Goal: Task Accomplishment & Management: Complete application form

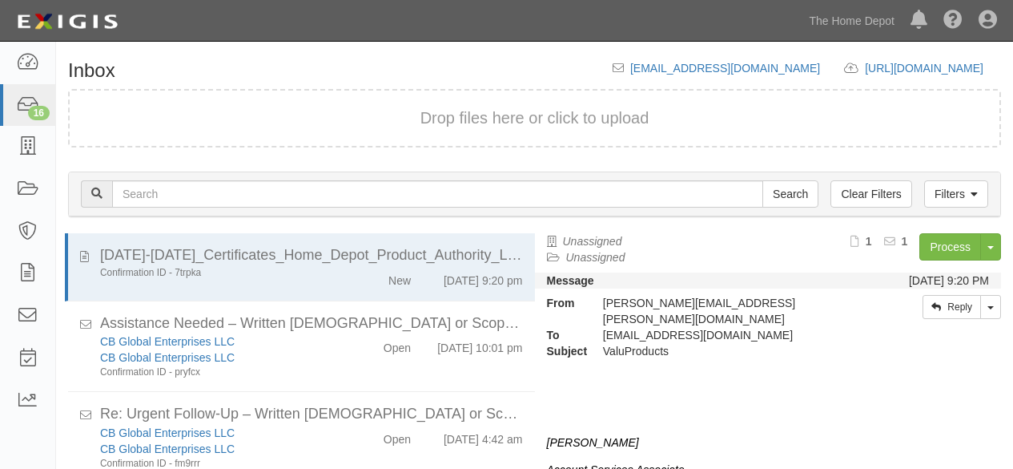
scroll to position [61, 0]
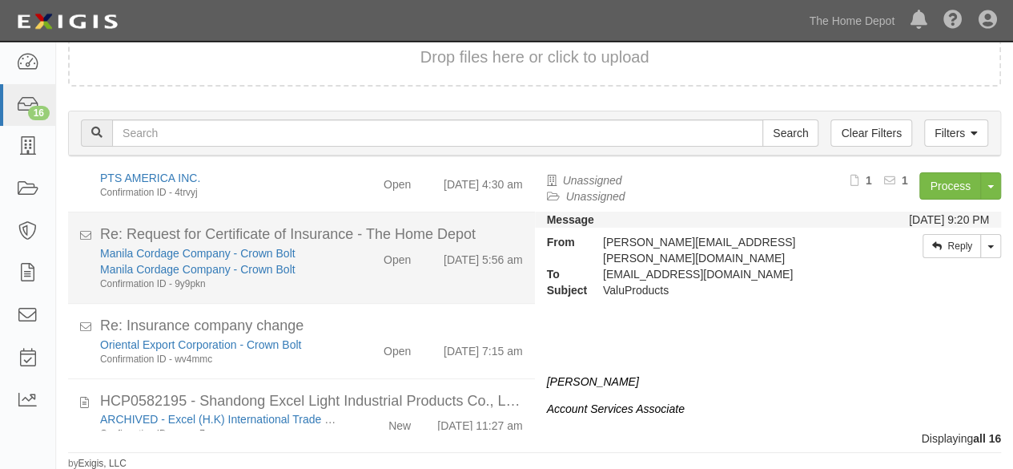
scroll to position [1036, 0]
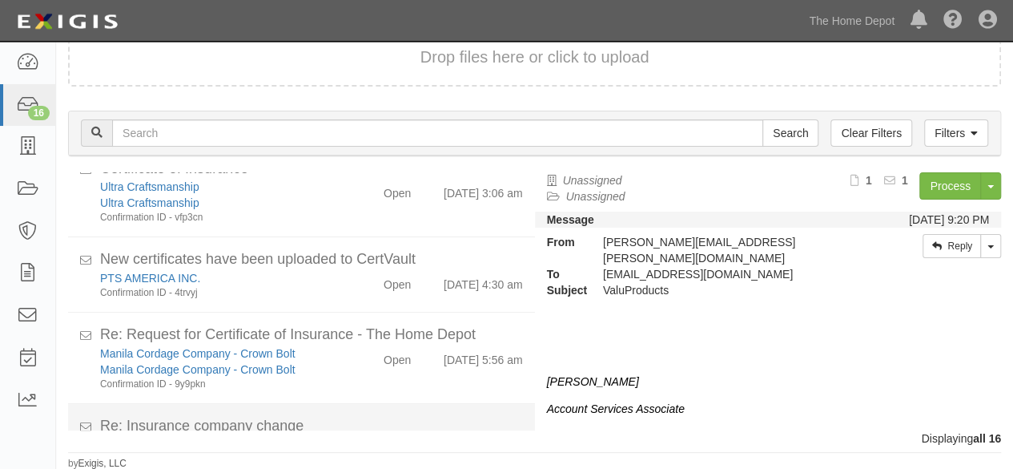
scroll to position [1036, 0]
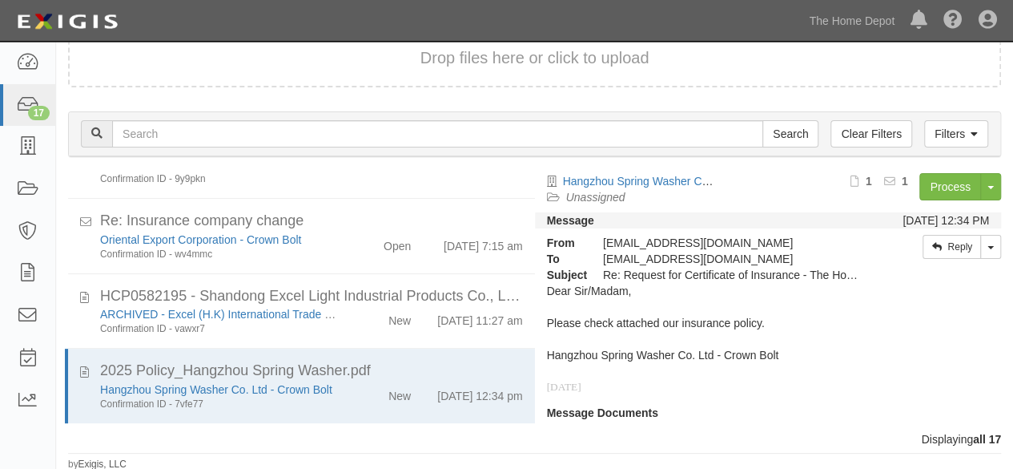
scroll to position [61, 0]
click at [957, 187] on link "Process" at bounding box center [951, 185] width 62 height 27
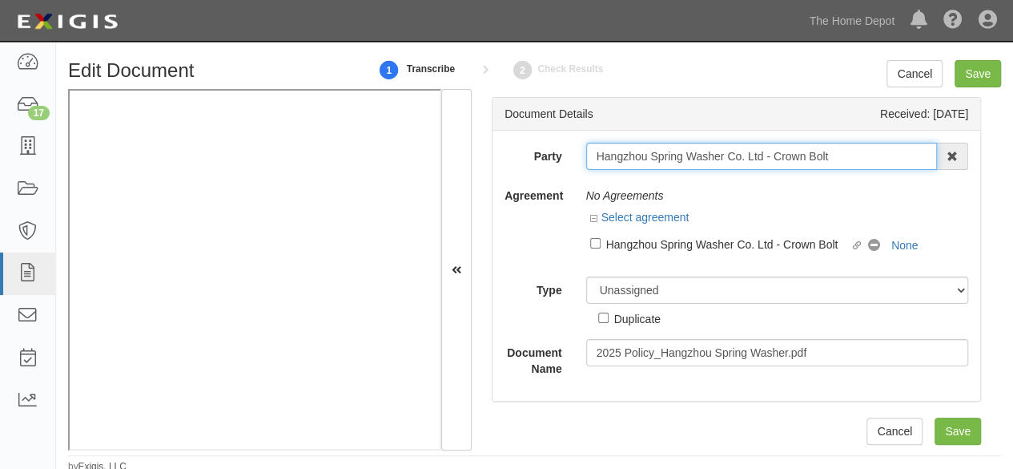
click at [639, 159] on input "Hangzhou Spring Washer Co. Ltd - Crown Bolt" at bounding box center [762, 156] width 352 height 27
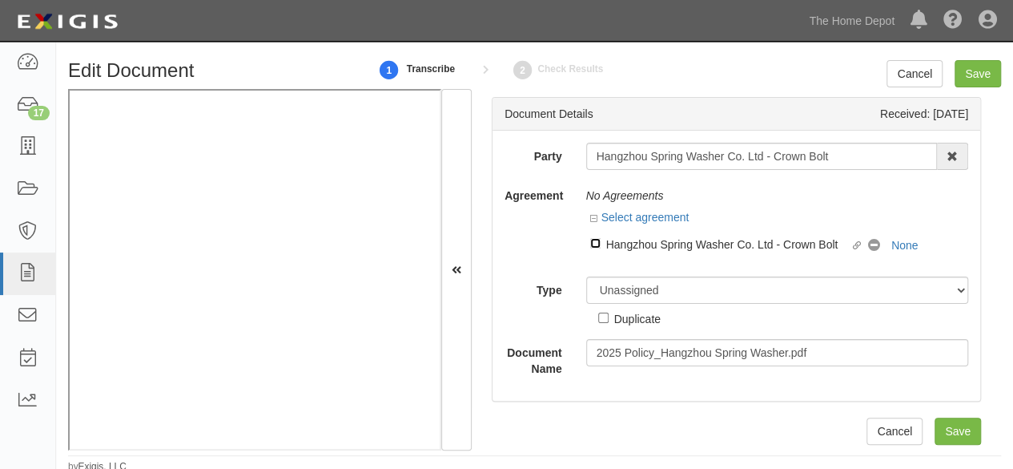
drag, startPoint x: 594, startPoint y: 243, endPoint x: 607, endPoint y: 281, distance: 40.8
click at [600, 257] on div "Linked agreement Hangzhou Spring Washer Co. Ltd - Crown Bolt Linked agreement N…" at bounding box center [777, 246] width 383 height 35
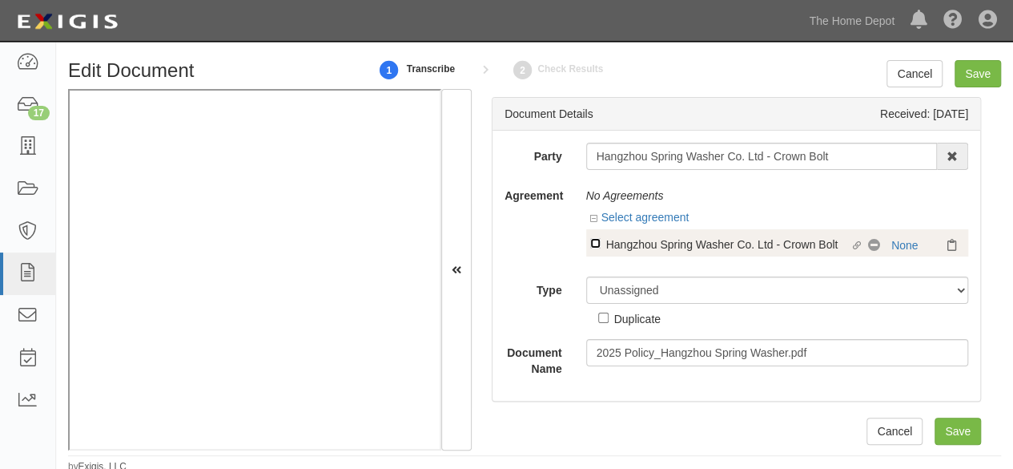
drag, startPoint x: 590, startPoint y: 244, endPoint x: 602, endPoint y: 270, distance: 28.7
click at [590, 245] on input "Linked agreement Hangzhou Spring Washer Co. Ltd - Crown Bolt Linked agreement" at bounding box center [595, 243] width 10 height 10
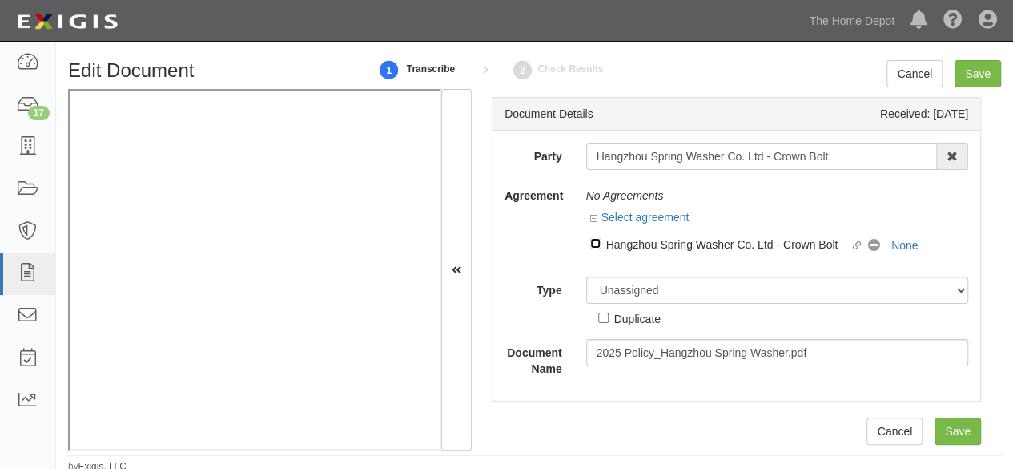
checkbox input "true"
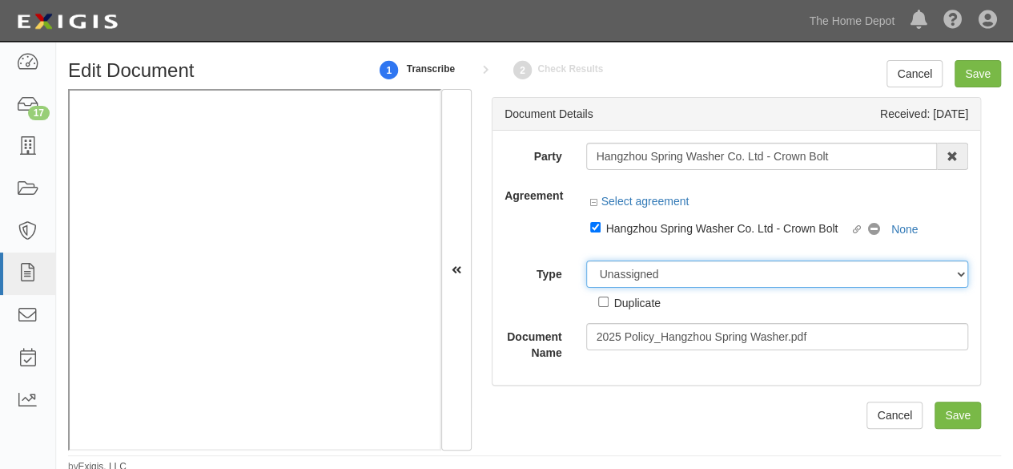
click at [620, 276] on select "Unassigned Binder Cancellation Notice Certificate Contract Endorsement Insuranc…" at bounding box center [777, 273] width 383 height 27
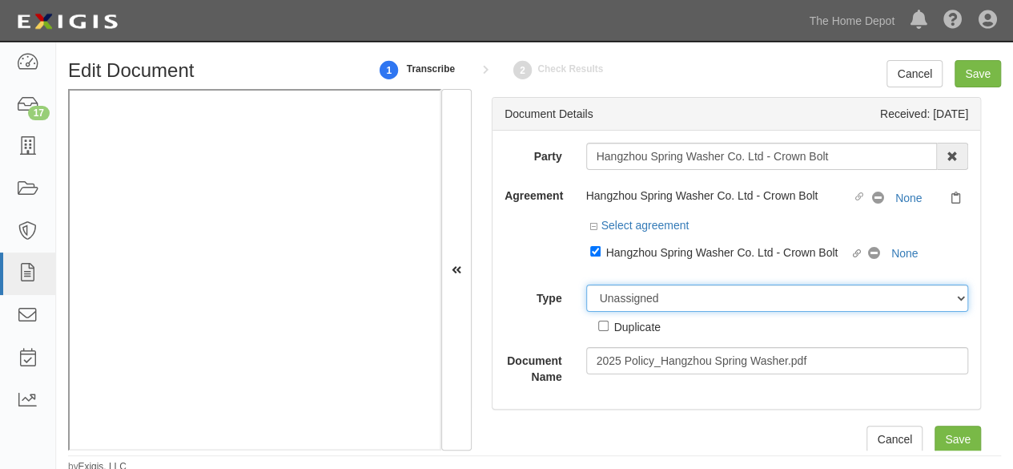
select select "CertificateDetail"
click at [586, 284] on select "Unassigned Binder Cancellation Notice Certificate Contract Endorsement Insuranc…" at bounding box center [777, 297] width 383 height 27
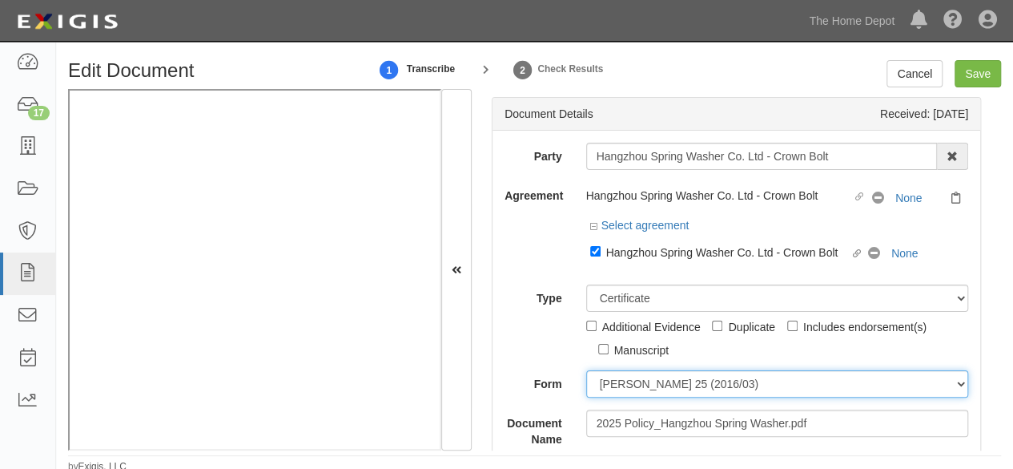
click at [647, 382] on select "ACORD 25 (2016/03) ACORD 101 ACORD 855 NY (2014/05) General" at bounding box center [777, 383] width 383 height 27
select select "GeneralFormDetail"
click at [586, 370] on select "ACORD 25 (2016/03) ACORD 101 ACORD 855 NY (2014/05) General" at bounding box center [777, 383] width 383 height 27
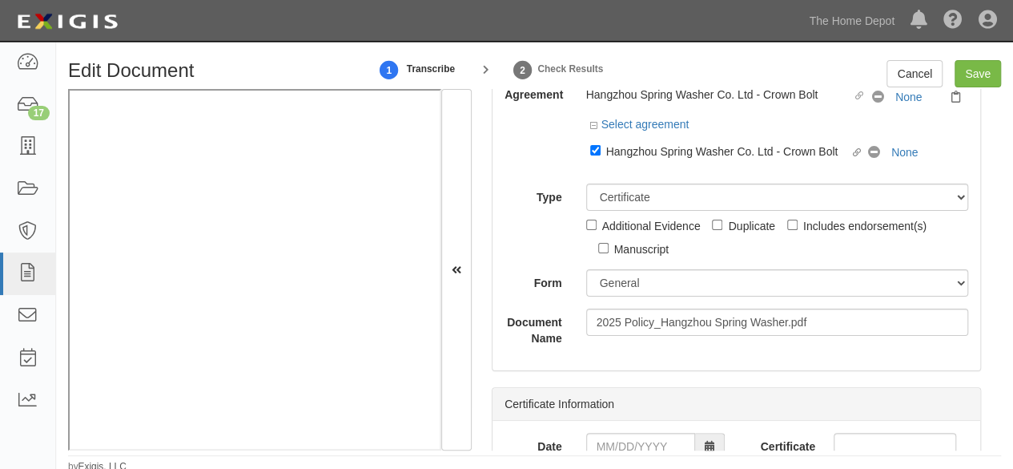
scroll to position [240, 0]
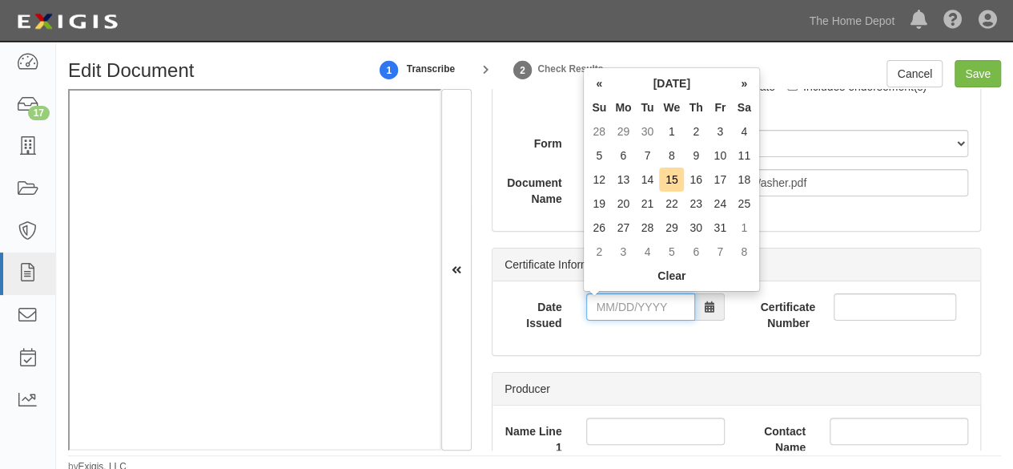
click at [613, 305] on input "Date Issued" at bounding box center [640, 306] width 109 height 27
click at [600, 83] on th "«" at bounding box center [599, 83] width 24 height 24
click at [628, 178] on td "15" at bounding box center [623, 179] width 24 height 24
type input "09/15/2025"
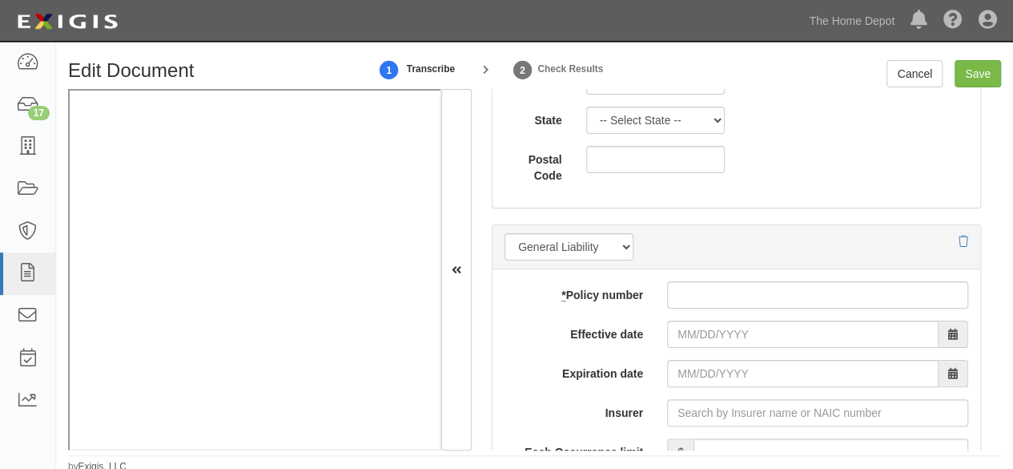
scroll to position [1202, 0]
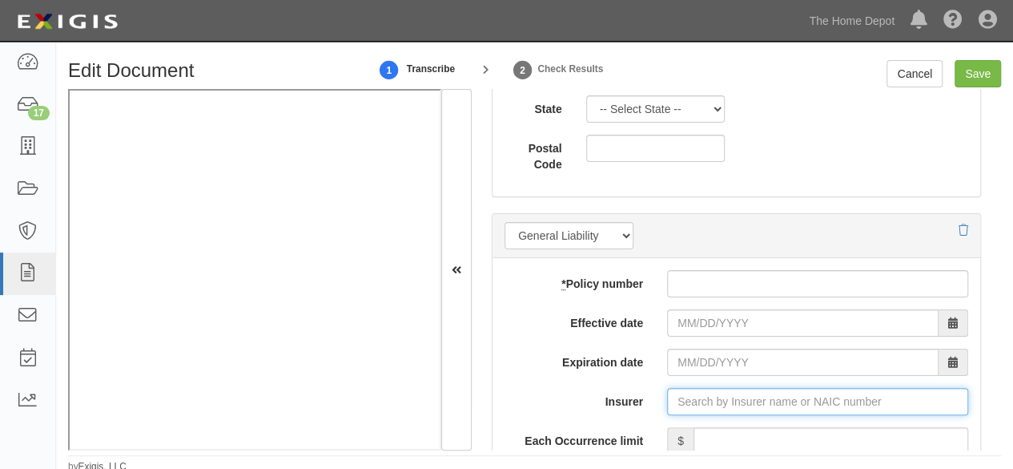
click at [691, 401] on input "Insurer" at bounding box center [817, 401] width 301 height 27
type input "china paci"
click at [694, 395] on input "Insurer" at bounding box center [817, 401] width 301 height 27
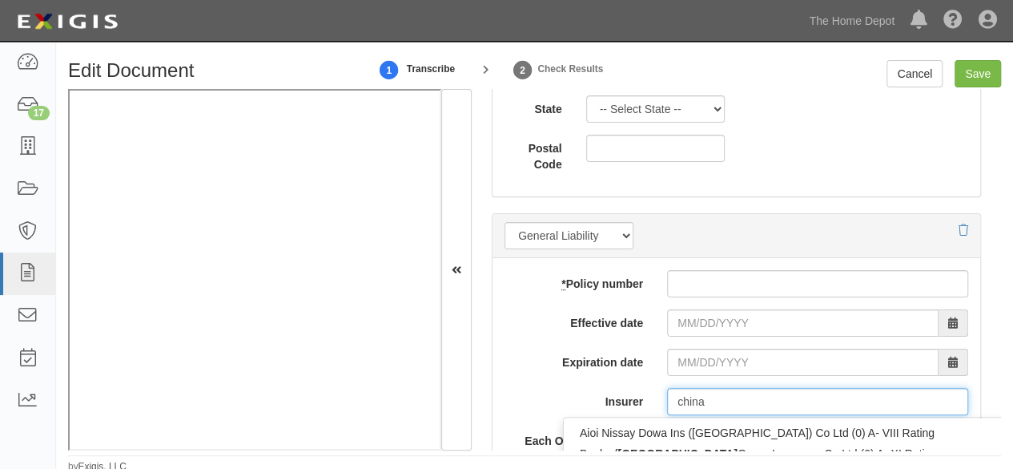
scroll to position [1362, 0]
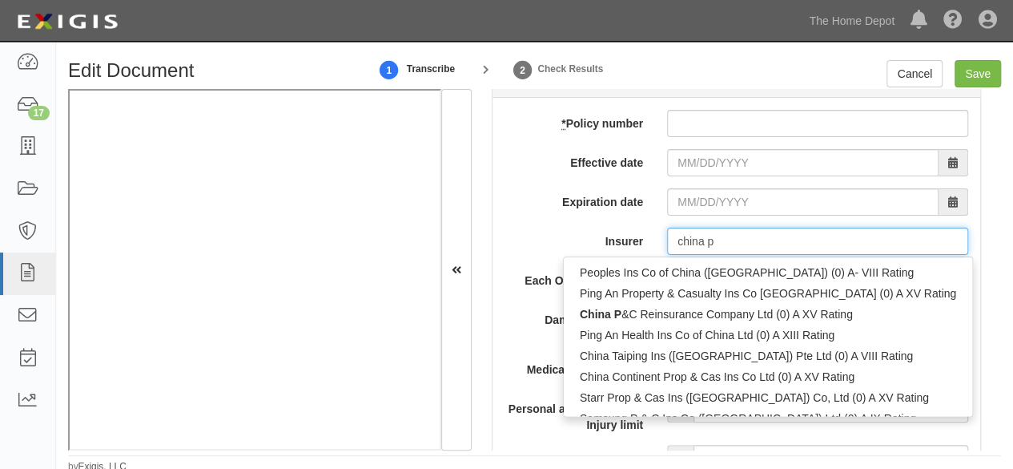
type input "china p"
click at [518, 243] on label "Insurer" at bounding box center [574, 238] width 163 height 22
click at [667, 243] on input "Insurer" at bounding box center [817, 240] width 301 height 27
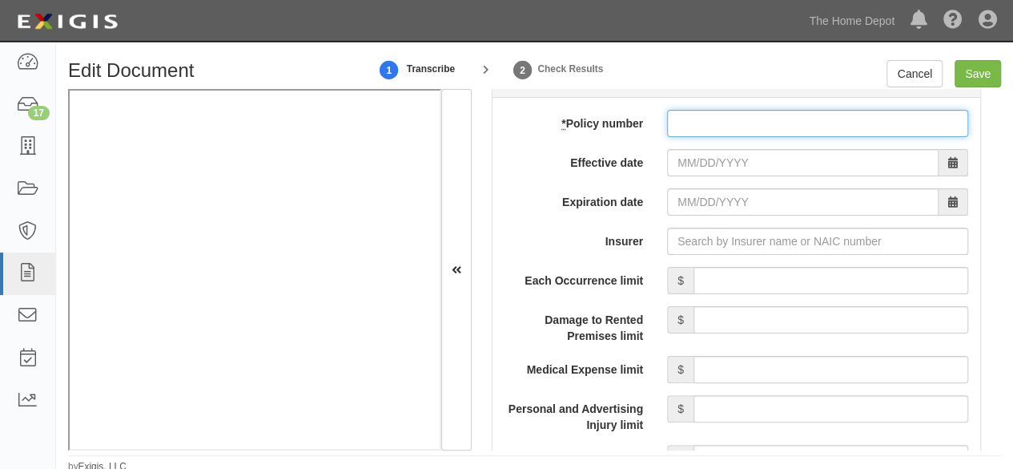
click at [681, 113] on input "* Policy number" at bounding box center [817, 123] width 301 height 27
paste input "No：AHAZ52257625QAAAA2MN"
drag, startPoint x: 695, startPoint y: 111, endPoint x: 638, endPoint y: 127, distance: 59.9
click at [638, 127] on div "* Policy number No：AHAZ52257625QAAAA2MN" at bounding box center [737, 123] width 488 height 27
type input "AHAZ52257625QAAAA2MN"
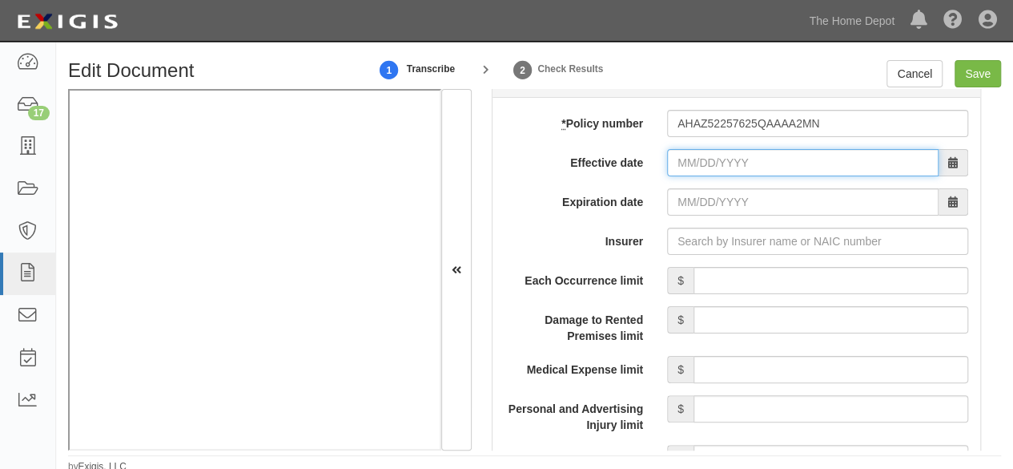
click at [682, 158] on input "Effective date" at bounding box center [803, 162] width 272 height 27
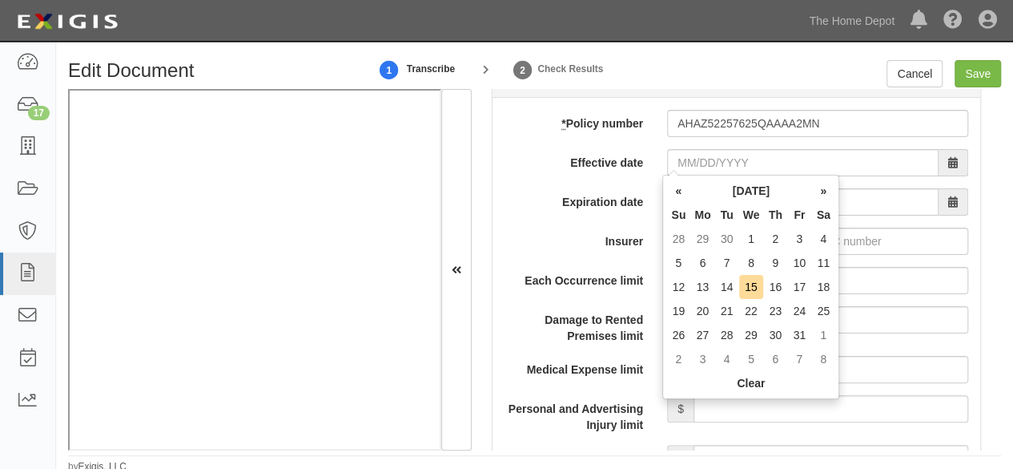
drag, startPoint x: 679, startPoint y: 193, endPoint x: 687, endPoint y: 206, distance: 15.1
click at [679, 194] on th "«" at bounding box center [678, 191] width 24 height 24
click at [707, 284] on td "15" at bounding box center [702, 287] width 24 height 24
type input "09/15/2025"
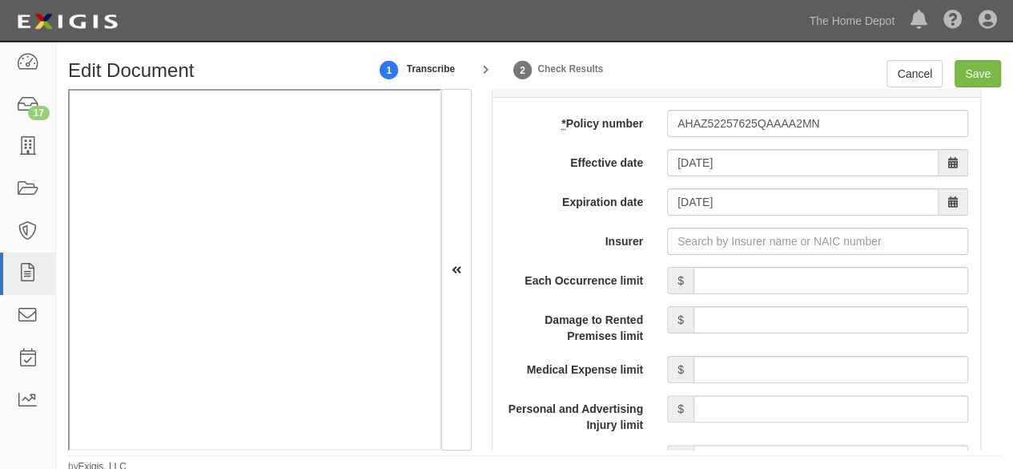
click at [700, 198] on input "09/15/2026" at bounding box center [803, 201] width 272 height 27
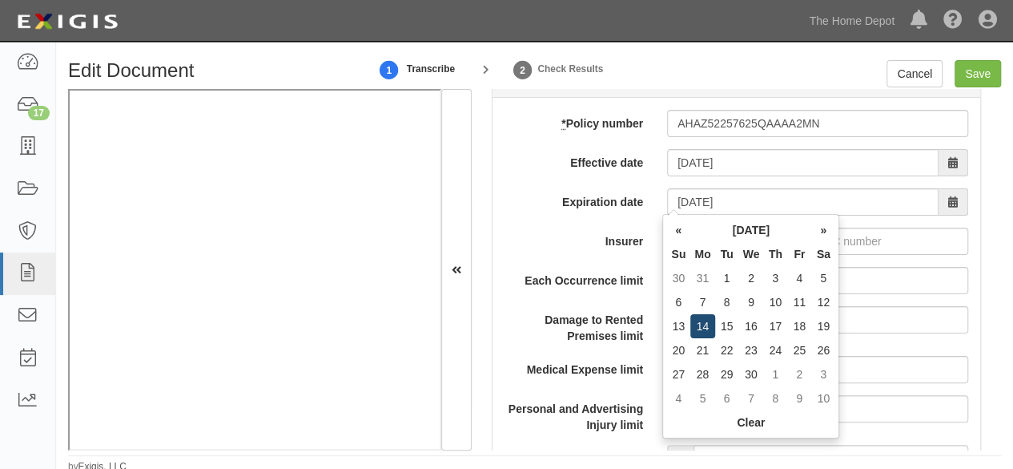
click at [704, 327] on td "14" at bounding box center [702, 326] width 24 height 24
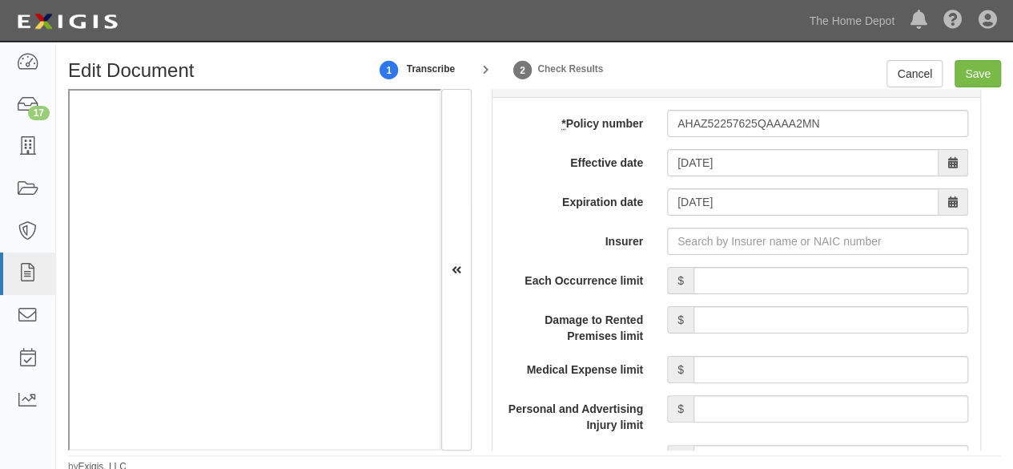
type input "09/14/2026"
click at [719, 270] on input "Each Occurrence limit" at bounding box center [831, 280] width 275 height 27
type input "2,000,000"
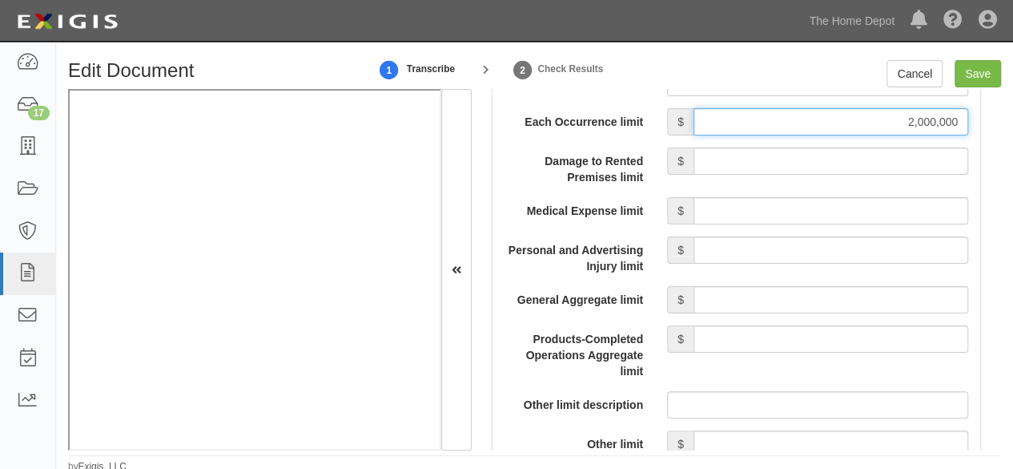
scroll to position [1522, 0]
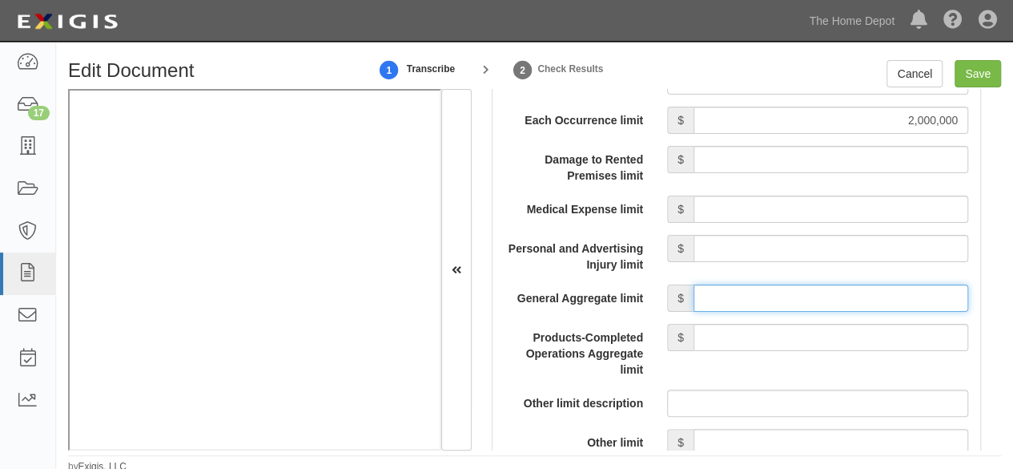
click at [767, 284] on input "General Aggregate limit" at bounding box center [831, 297] width 275 height 27
type input "2,000,000"
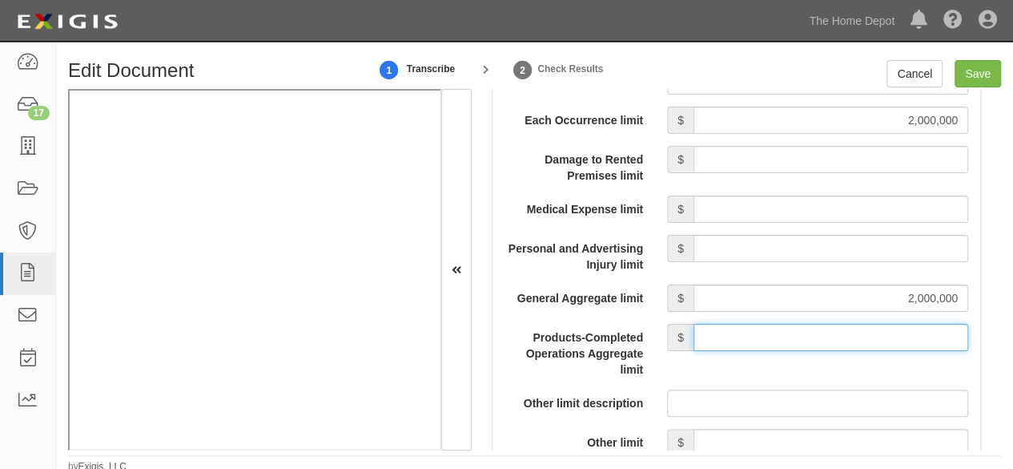
drag, startPoint x: 819, startPoint y: 337, endPoint x: 815, endPoint y: 320, distance: 18.1
click at [817, 331] on input "Products-Completed Operations Aggregate limit" at bounding box center [831, 337] width 275 height 27
type input "2,000,000"
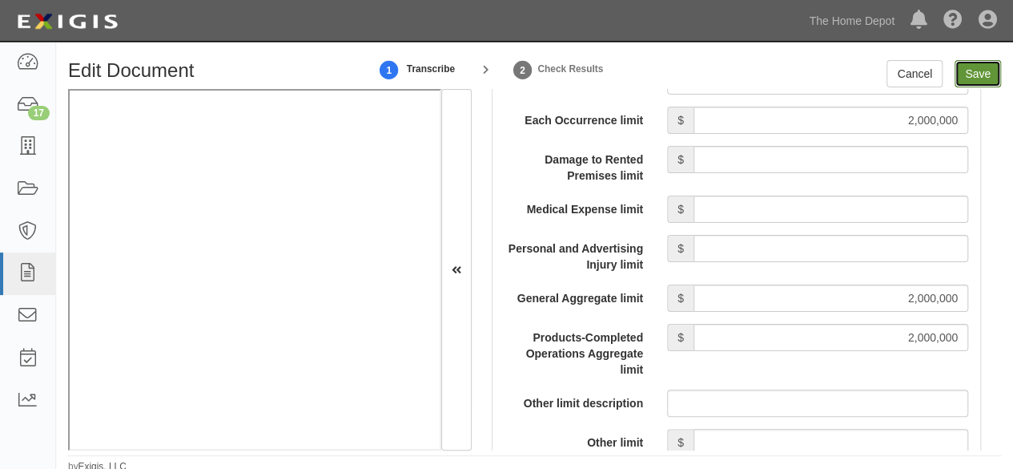
click at [970, 76] on input "Save" at bounding box center [978, 73] width 46 height 27
type input "2000000"
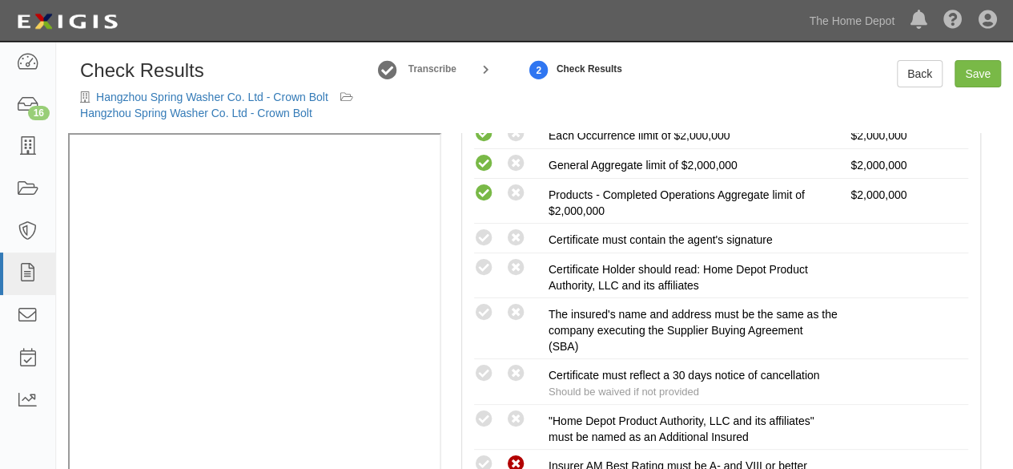
scroll to position [401, 0]
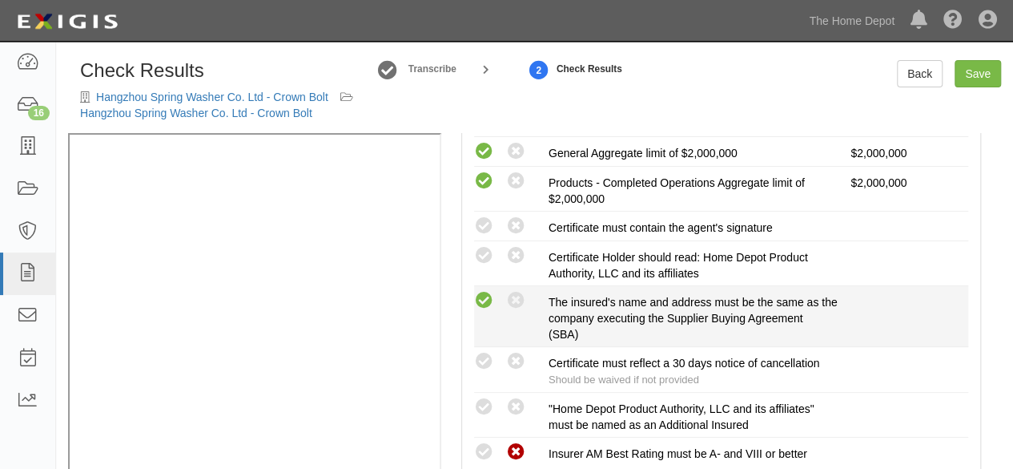
click at [485, 311] on icon at bounding box center [484, 301] width 20 height 20
radio input "true"
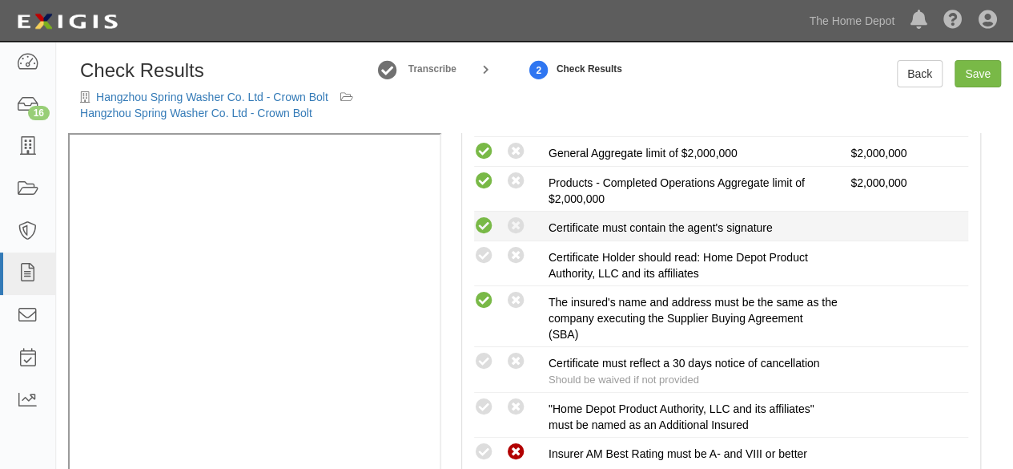
click at [485, 236] on icon at bounding box center [484, 226] width 20 height 20
radio input "true"
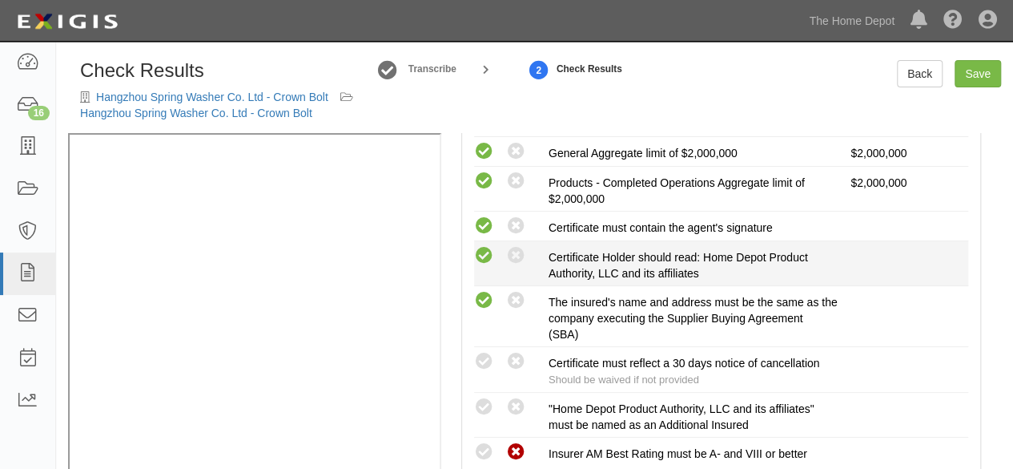
click at [481, 266] on icon at bounding box center [484, 256] width 20 height 20
radio input "true"
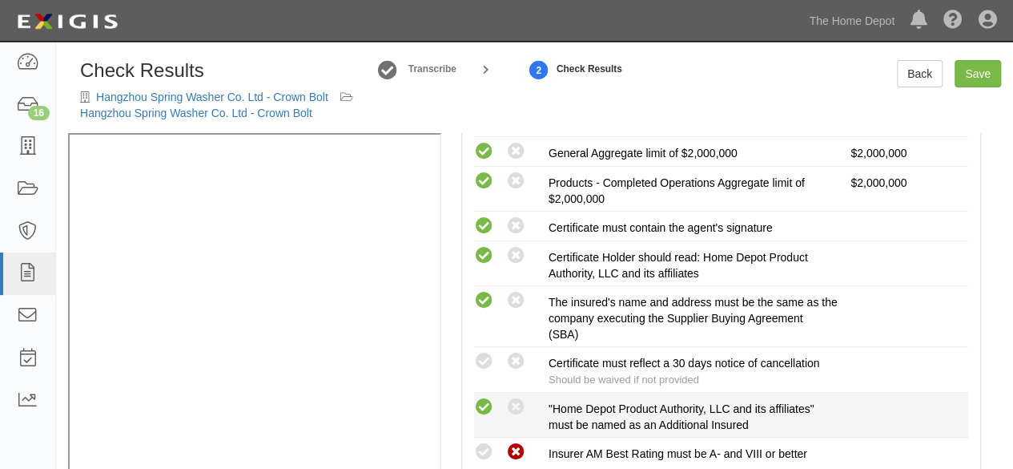
click at [491, 417] on icon at bounding box center [484, 407] width 20 height 20
radio input "true"
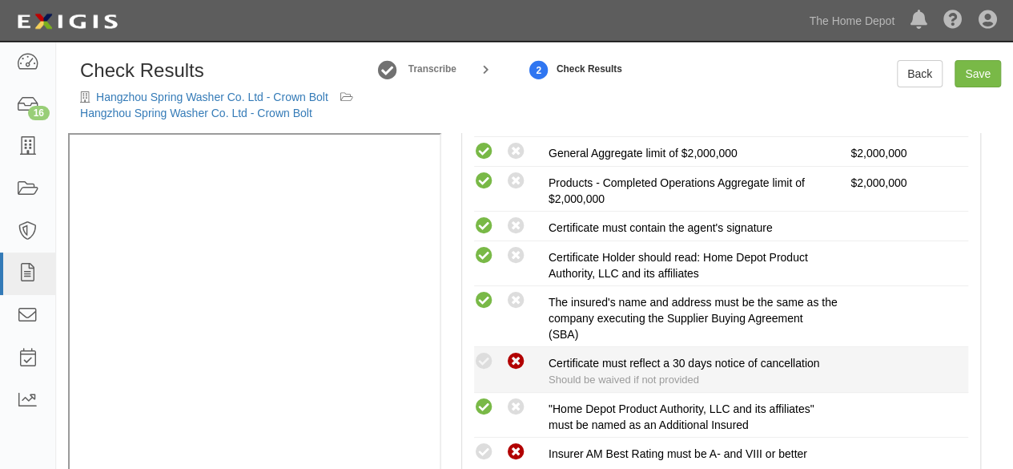
click at [515, 372] on icon at bounding box center [516, 362] width 20 height 20
radio input "true"
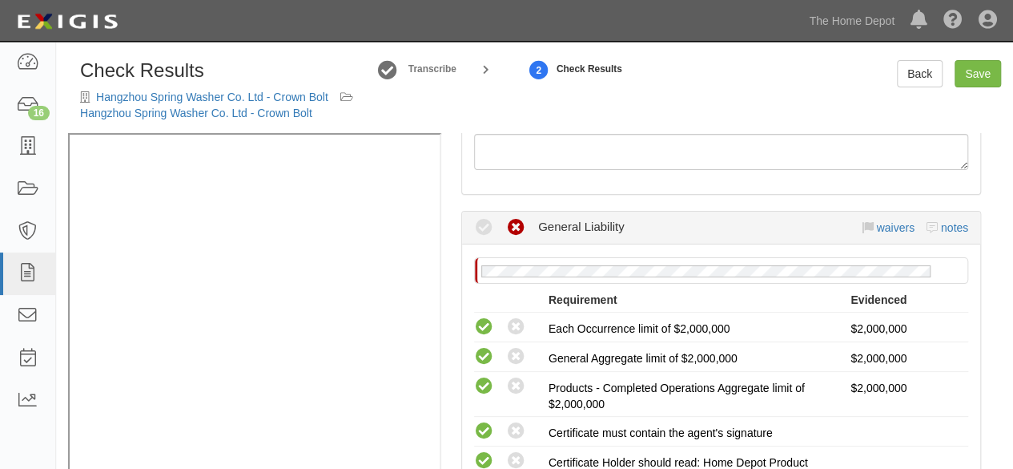
scroll to position [0, 0]
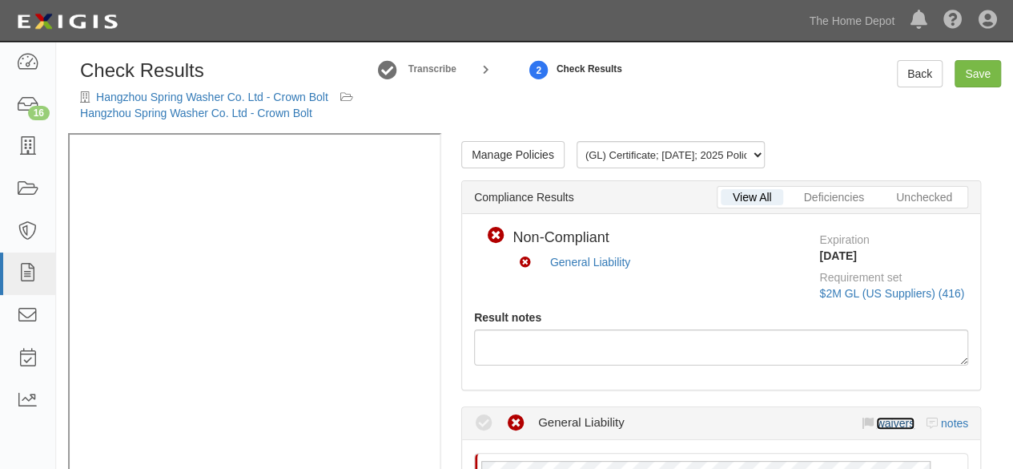
click at [888, 429] on link "waivers" at bounding box center [895, 423] width 38 height 13
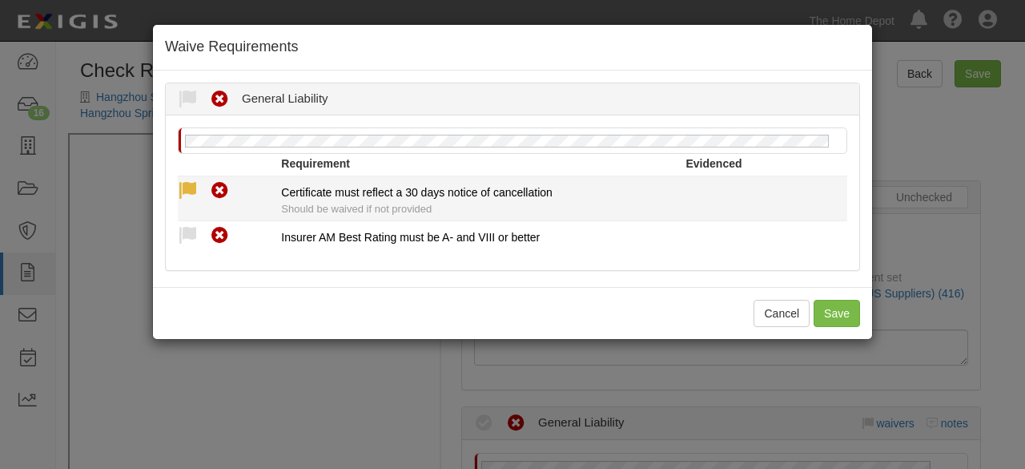
click at [182, 180] on div "Compliant Waived Non-Compliant" at bounding box center [229, 190] width 103 height 21
drag, startPoint x: 185, startPoint y: 185, endPoint x: 189, endPoint y: 193, distance: 9.0
click at [189, 193] on icon at bounding box center [188, 191] width 20 height 20
radio input "true"
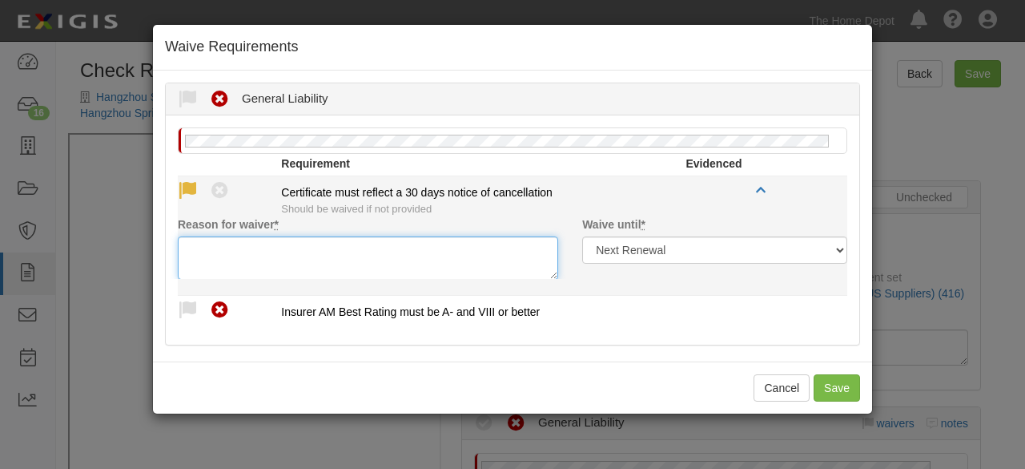
click at [223, 256] on textarea "Reason for waiver *" at bounding box center [368, 257] width 380 height 43
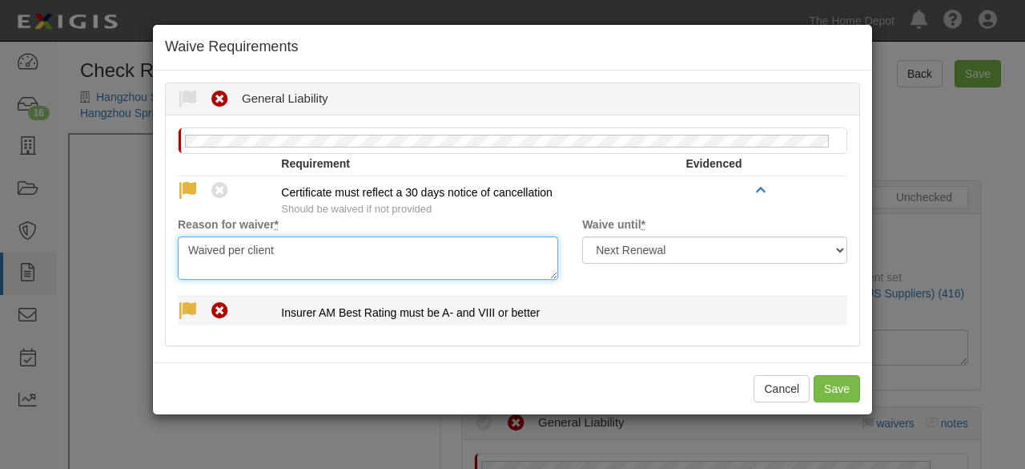
type textarea "Waived per client"
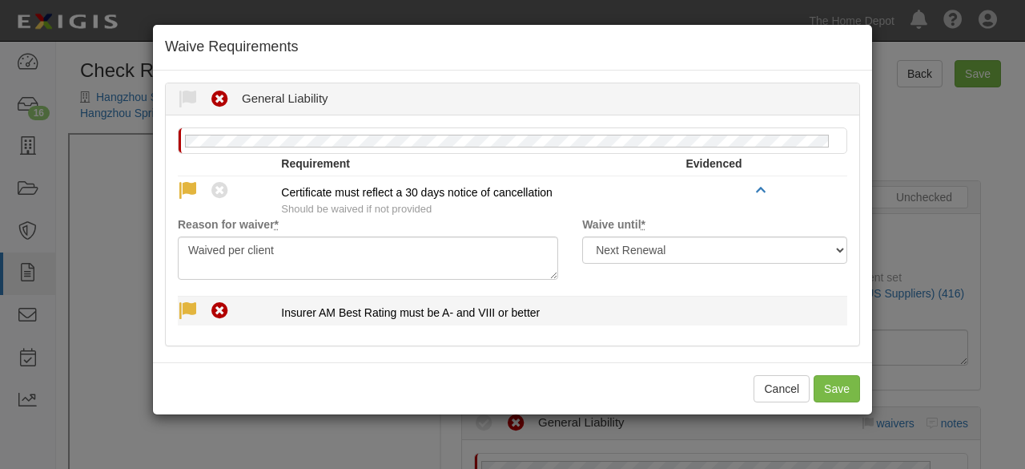
click at [192, 308] on icon at bounding box center [188, 311] width 20 height 20
radio input "true"
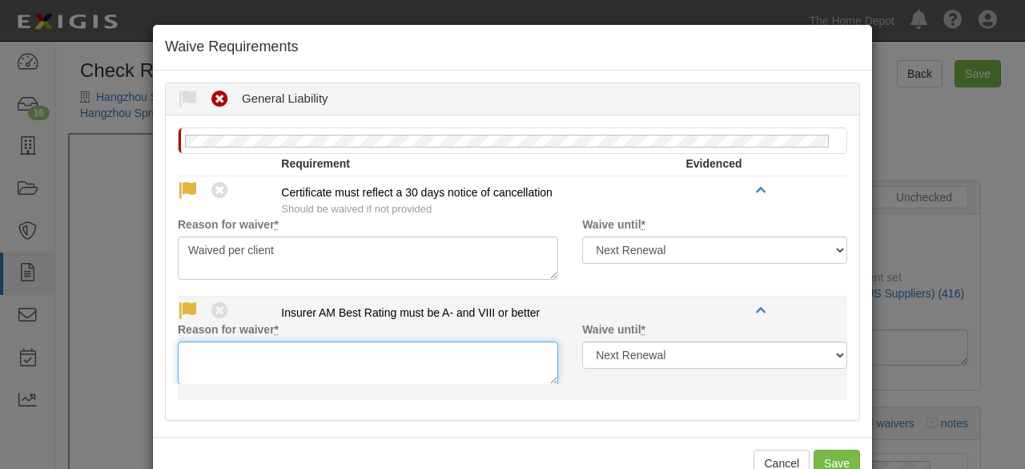
click at [218, 352] on textarea "Reason for waiver *" at bounding box center [368, 362] width 380 height 43
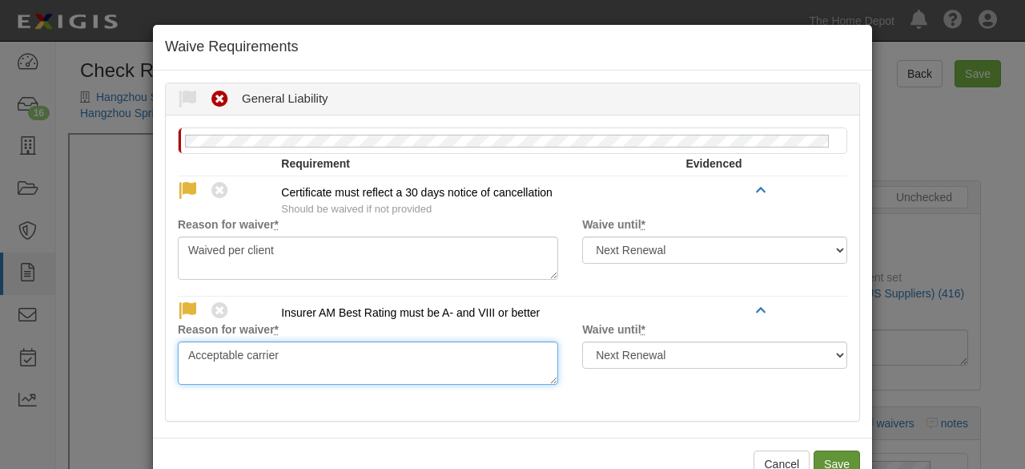
type textarea "Acceptable carrier"
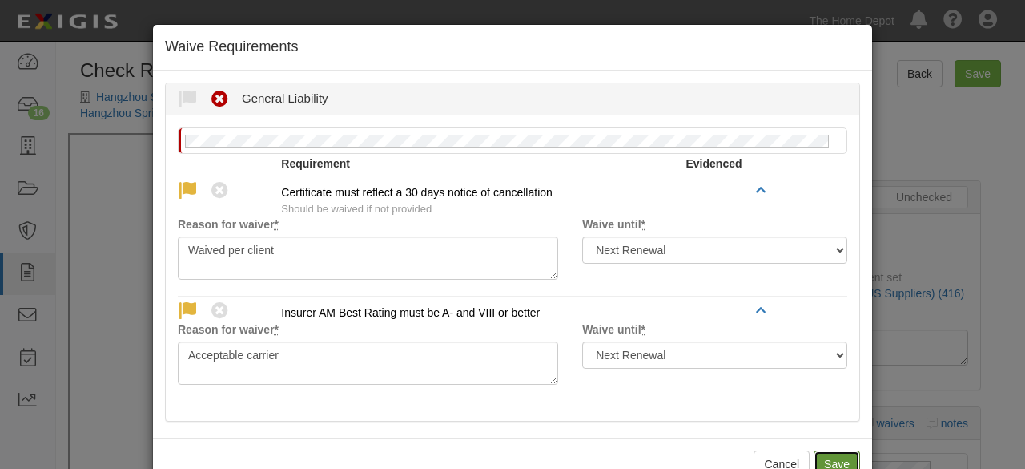
click at [835, 461] on button "Save" at bounding box center [837, 463] width 46 height 27
radio input "true"
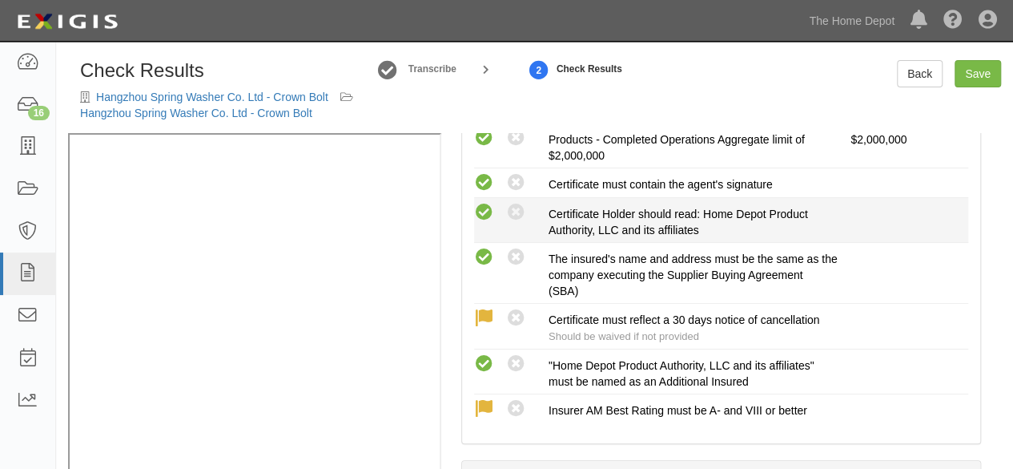
scroll to position [641, 0]
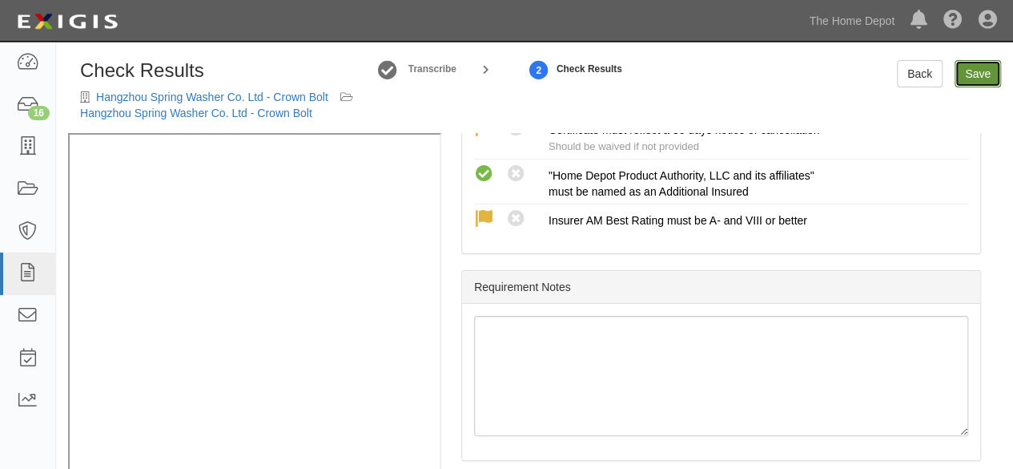
click at [964, 60] on link "Save" at bounding box center [978, 73] width 46 height 27
radio input "true"
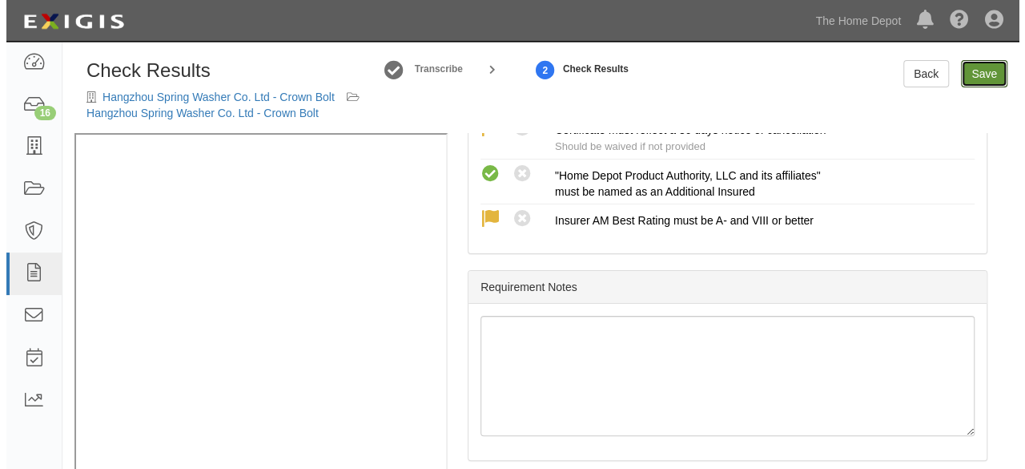
scroll to position [625, 0]
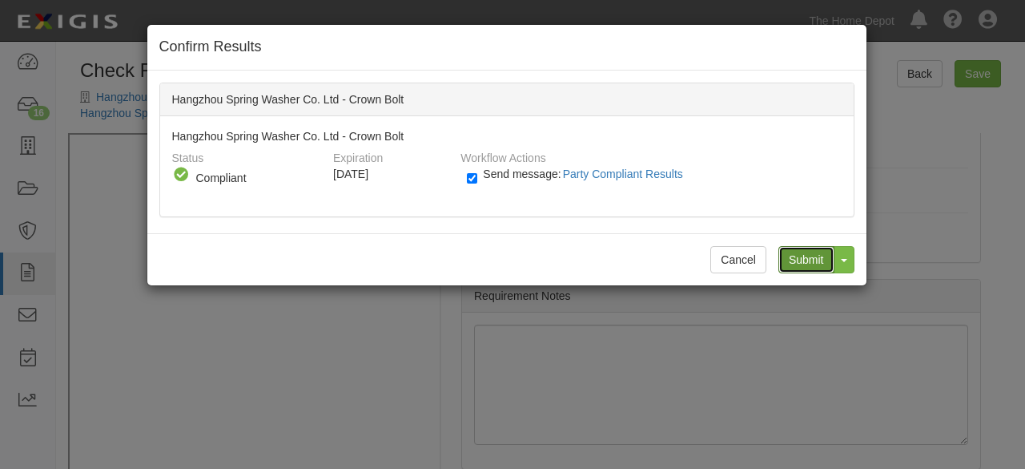
click at [796, 259] on input "Submit" at bounding box center [807, 259] width 56 height 27
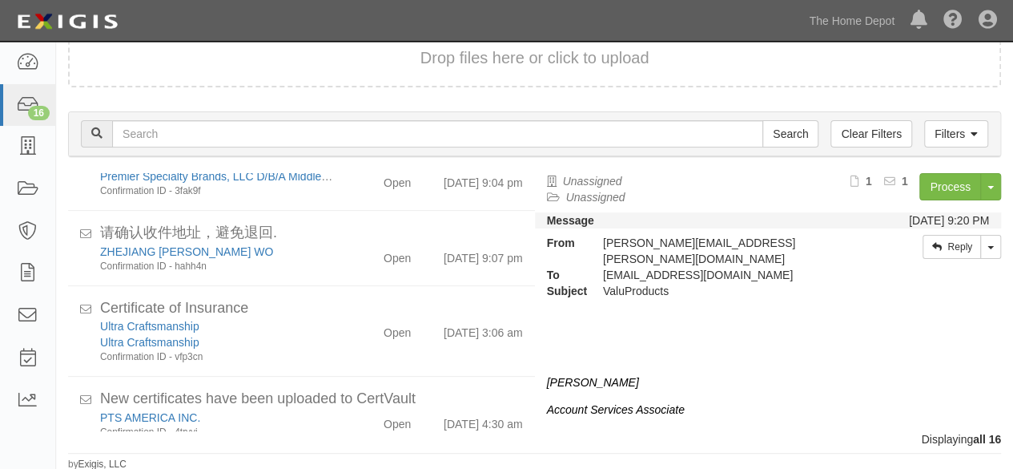
scroll to position [1036, 0]
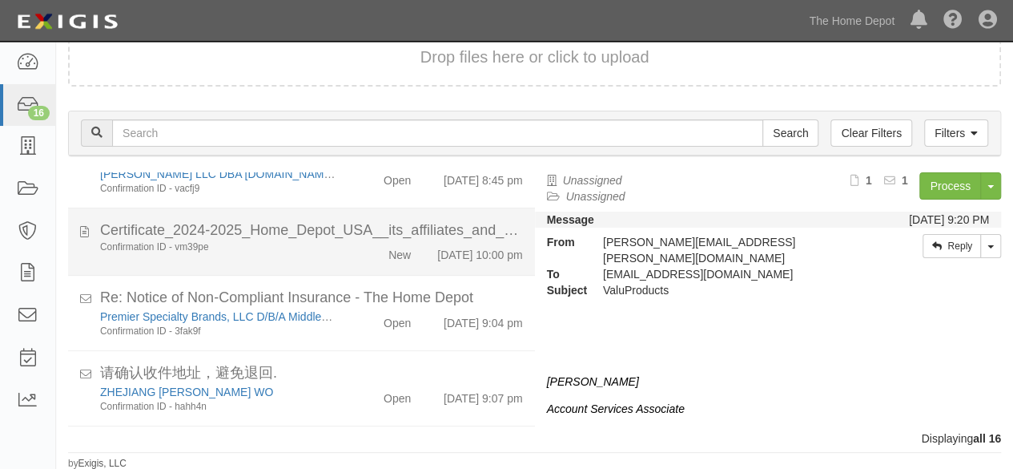
scroll to position [1036, 0]
